Goal: Transaction & Acquisition: Book appointment/travel/reservation

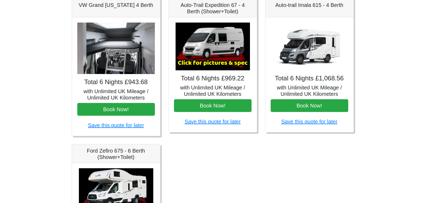
scroll to position [189, 0]
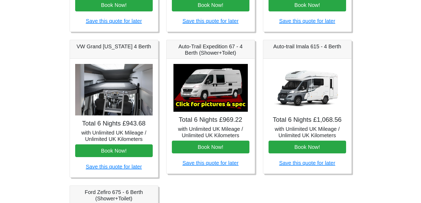
click at [208, 96] on img at bounding box center [210, 88] width 74 height 48
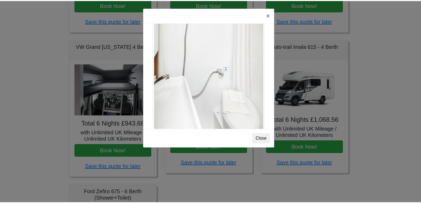
scroll to position [718, 0]
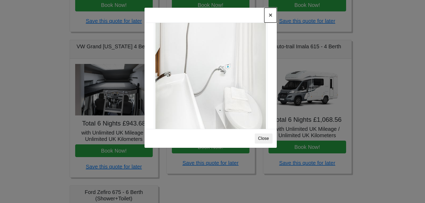
click at [269, 16] on button "×" at bounding box center [270, 15] width 12 height 15
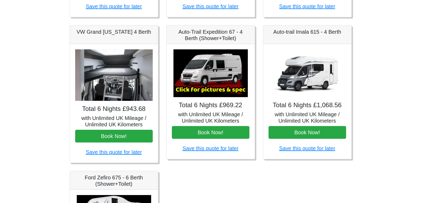
scroll to position [203, 0]
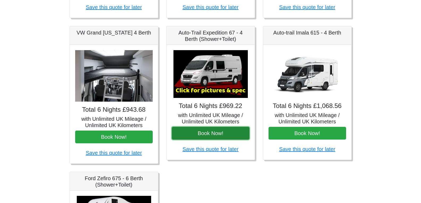
click at [214, 131] on button "Book Now!" at bounding box center [210, 133] width 77 height 13
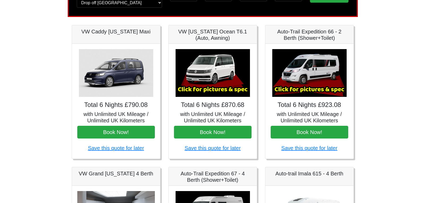
scroll to position [63, 0]
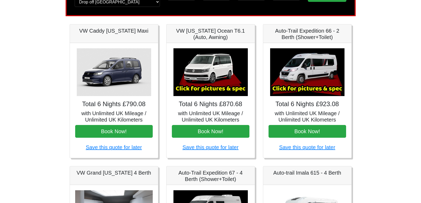
click at [206, 69] on img at bounding box center [210, 72] width 74 height 48
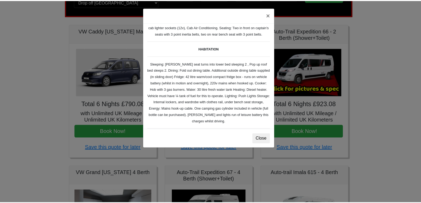
scroll to position [58, 0]
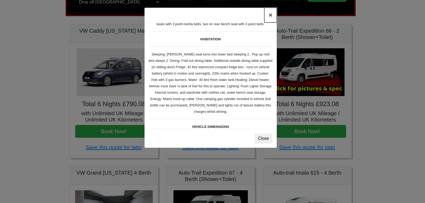
click at [270, 17] on button "×" at bounding box center [270, 15] width 12 height 15
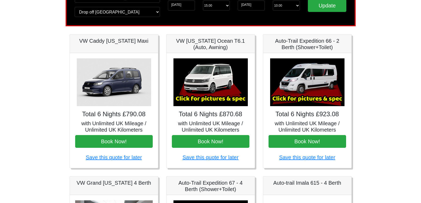
scroll to position [69, 0]
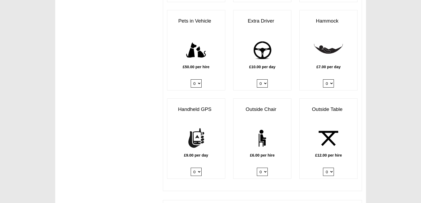
scroll to position [662, 0]
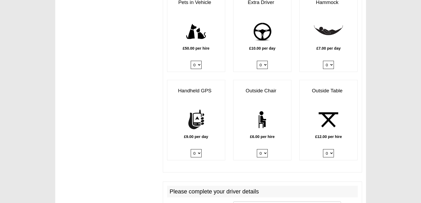
click at [265, 149] on select "0 1 2 3 4 5 6" at bounding box center [262, 153] width 11 height 8
select select "Outside Chair x QTY 2 @ 6.00 GBP per hire."
click at [257, 149] on select "0 1 2 3 4 5 6" at bounding box center [262, 153] width 11 height 8
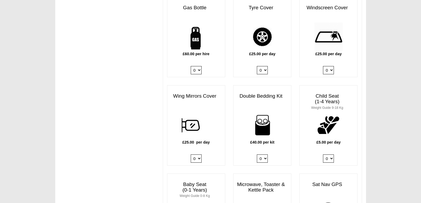
scroll to position [414, 0]
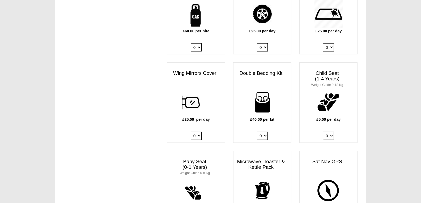
click at [264, 132] on select "0 1 2 3 4" at bounding box center [262, 136] width 11 height 8
select select "Double Bedding Kit x QTY 1 @ 40.00 GBP per kit."
click at [257, 132] on select "0 1 2 3 4" at bounding box center [262, 136] width 11 height 8
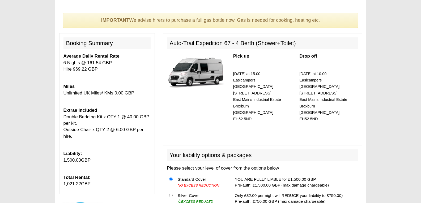
scroll to position [0, 0]
